Goal: Task Accomplishment & Management: Use online tool/utility

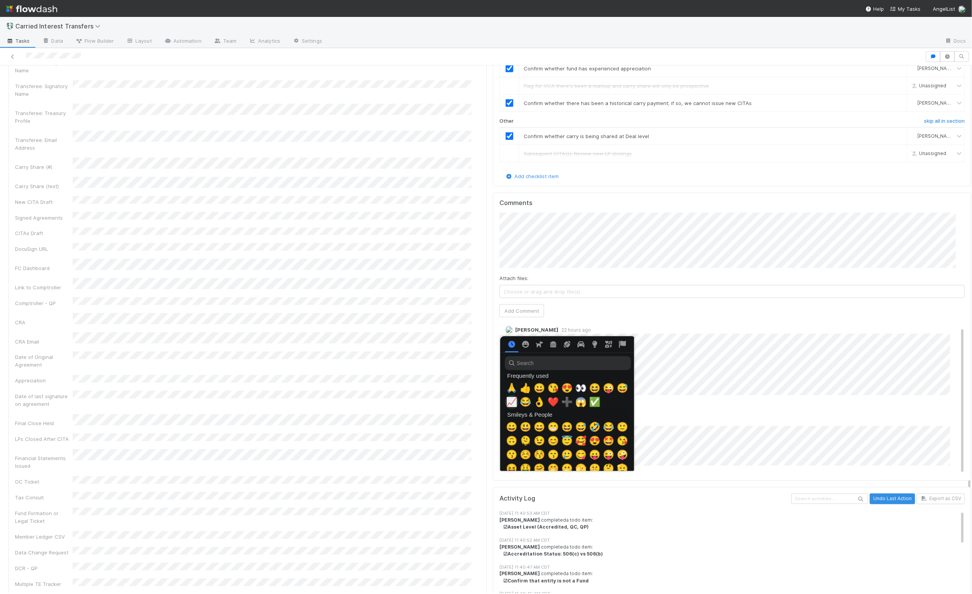
scroll to position [0, 4]
click at [507, 391] on span "🙏" at bounding box center [510, 388] width 12 height 11
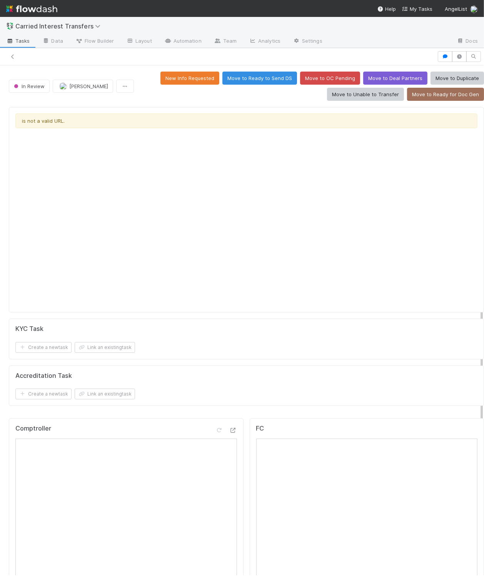
scroll to position [849, 0]
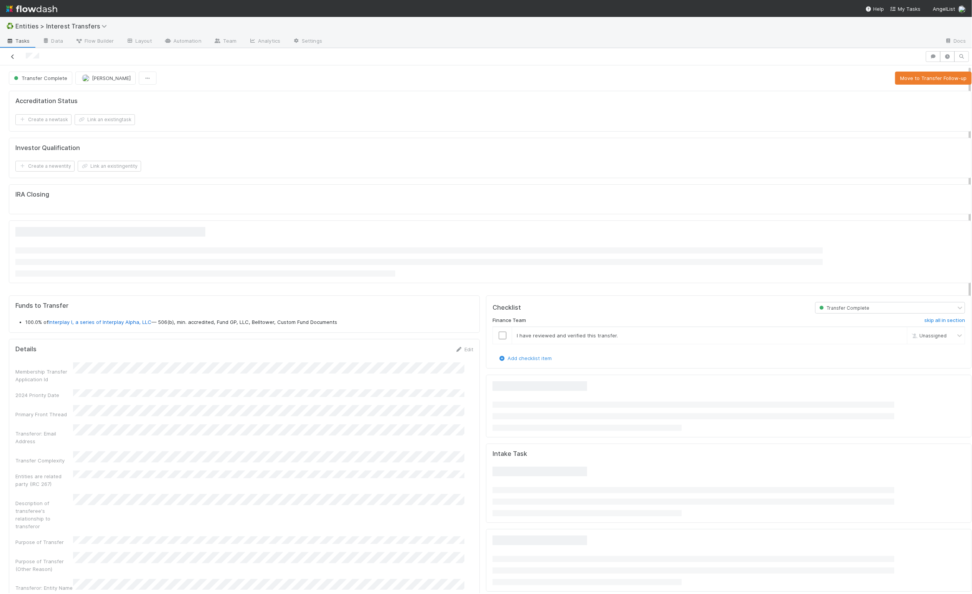
click at [14, 56] on icon at bounding box center [13, 56] width 8 height 5
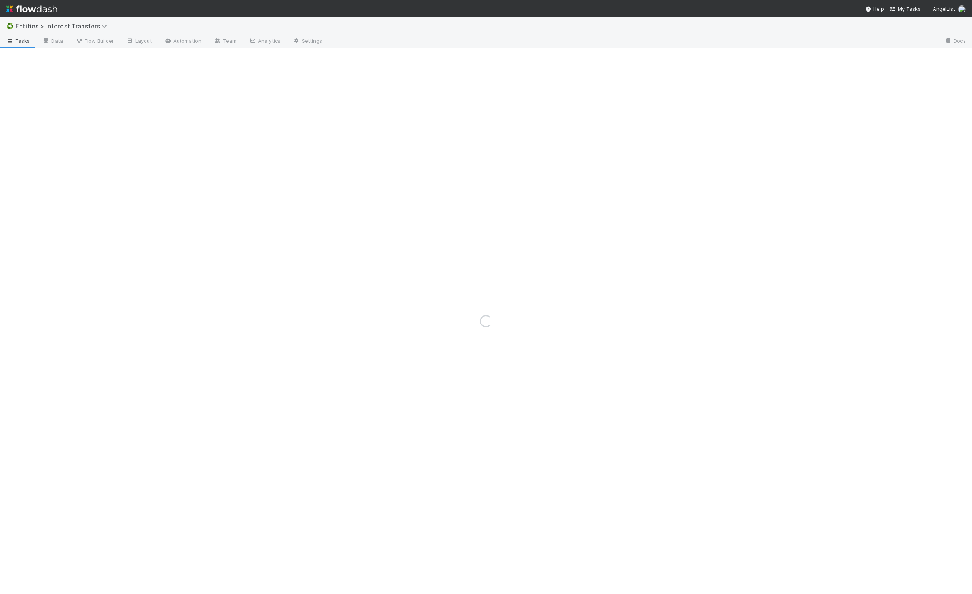
click at [61, 30] on span "Entities > Interest Transfers" at bounding box center [65, 26] width 101 height 9
click at [62, 27] on span "Entities > Interest Transfers" at bounding box center [62, 26] width 95 height 8
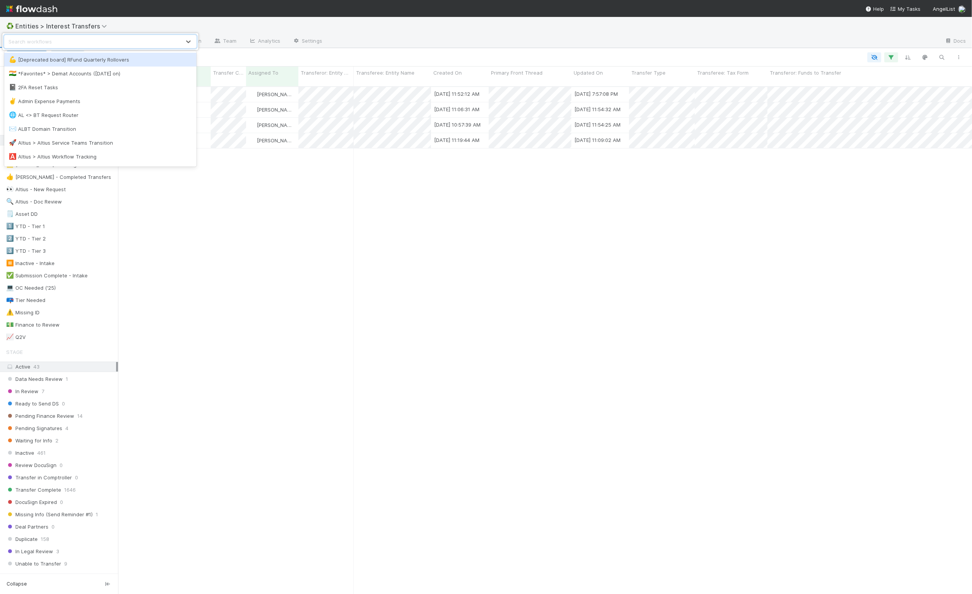
scroll to position [504, 846]
type input "Expense"
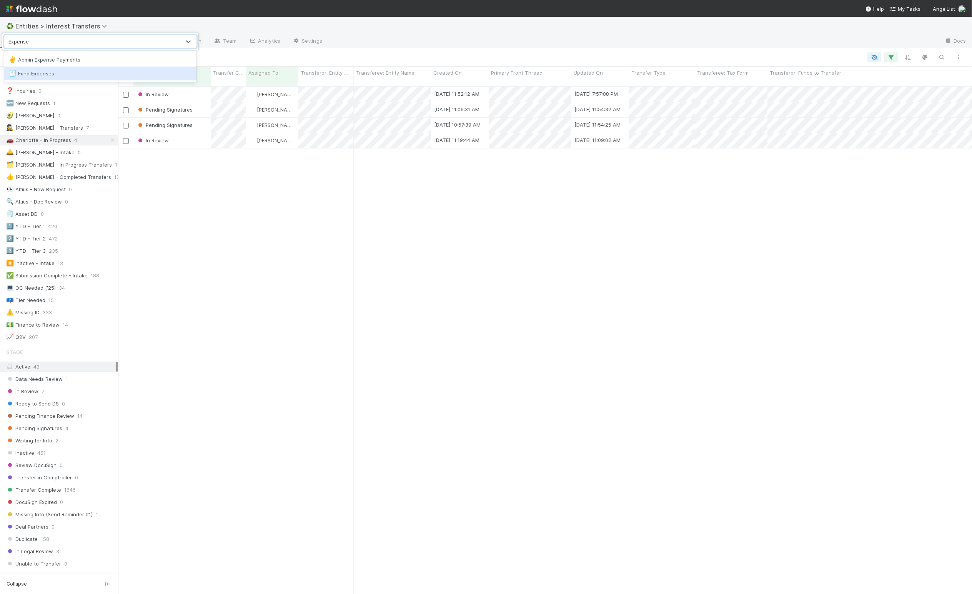
click at [68, 78] on div "🧾 Fund Expenses" at bounding box center [100, 74] width 192 height 14
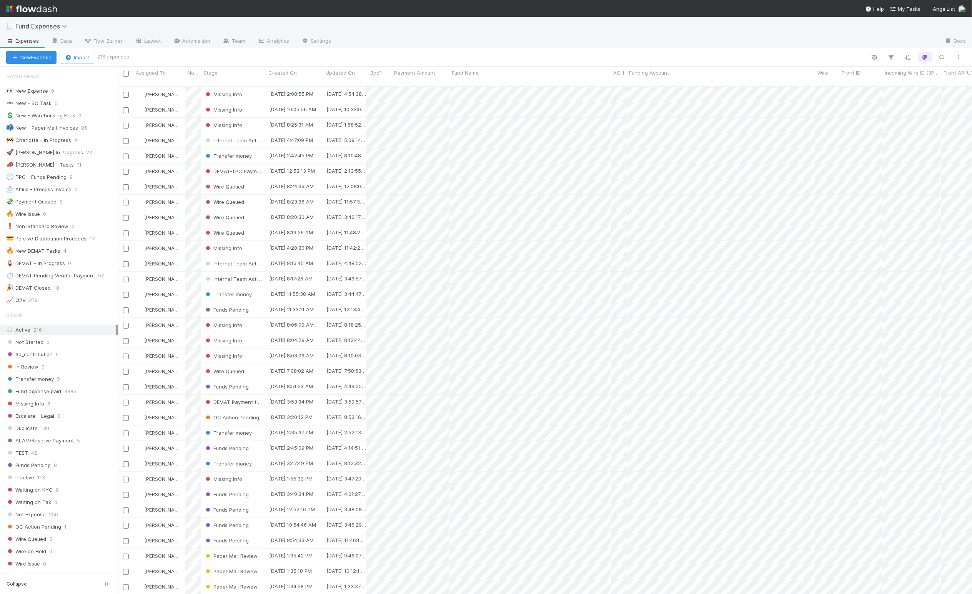
scroll to position [504, 846]
click at [46, 153] on div "🚀 Linda In Progress" at bounding box center [44, 153] width 77 height 10
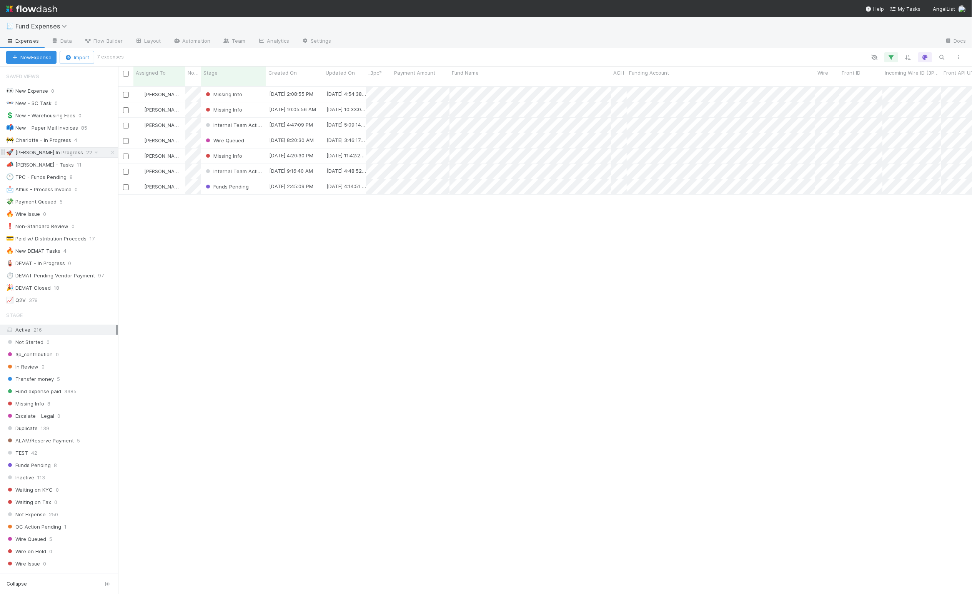
scroll to position [504, 846]
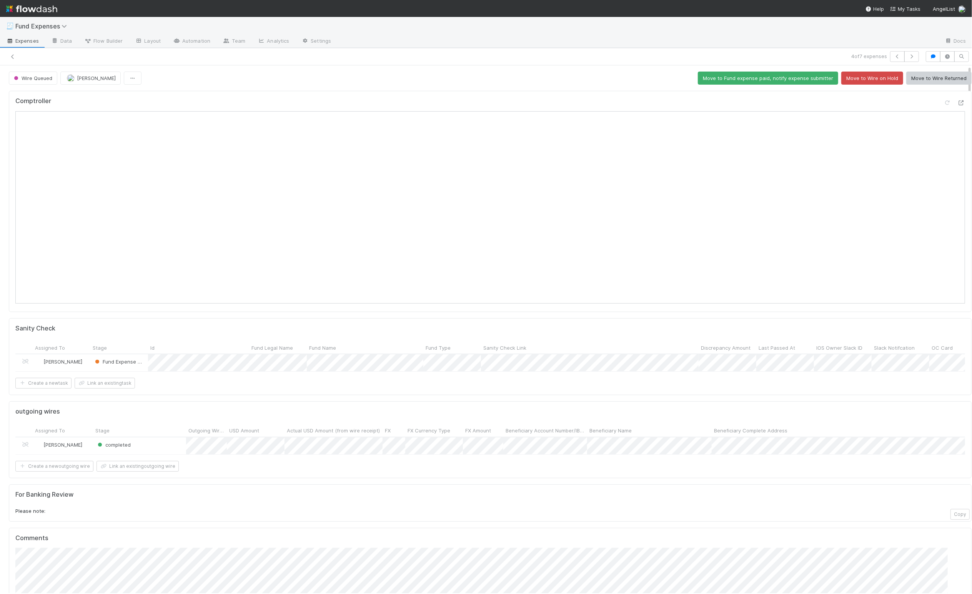
click at [365, 325] on div "Sanity Check Assigned To Stage Id Fund Legal Name Fund Name Fund Type Sanity Ch…" at bounding box center [490, 356] width 963 height 77
click at [726, 76] on button "Move to Fund expense paid, notify expense submitter" at bounding box center [768, 78] width 140 height 13
click at [13, 58] on icon at bounding box center [13, 56] width 8 height 5
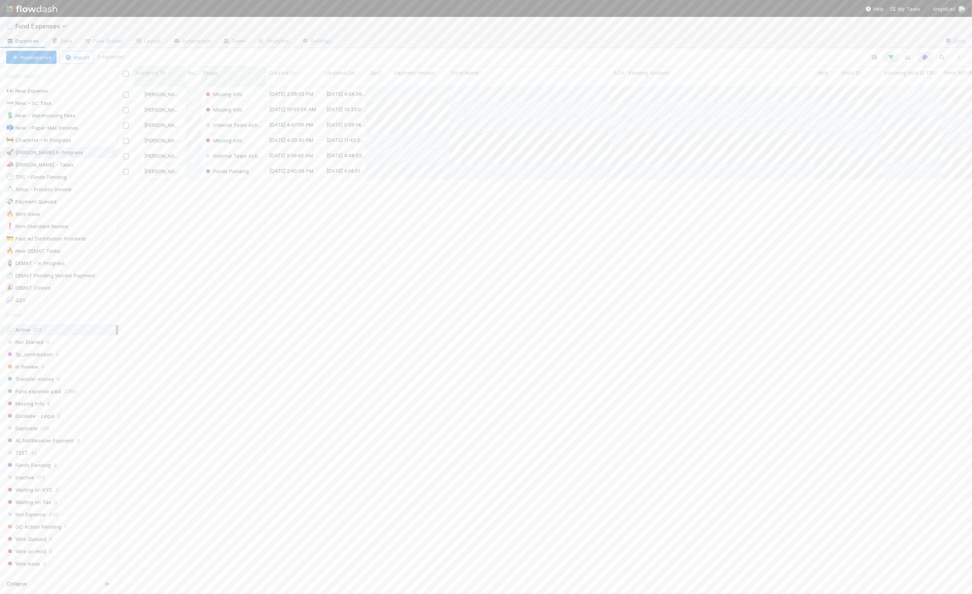
scroll to position [504, 846]
click at [231, 73] on div "Stage" at bounding box center [233, 73] width 61 height 8
click at [239, 83] on div "Sort First → Last" at bounding box center [248, 88] width 88 height 12
click at [233, 182] on div "Linda Ortiz Missing Info 8/13/25, 4:20:30 PM 8/14/25, 11:42:22 AM 0 0 0 0 0 0 0…" at bounding box center [545, 343] width 854 height 512
